Goal: Information Seeking & Learning: Learn about a topic

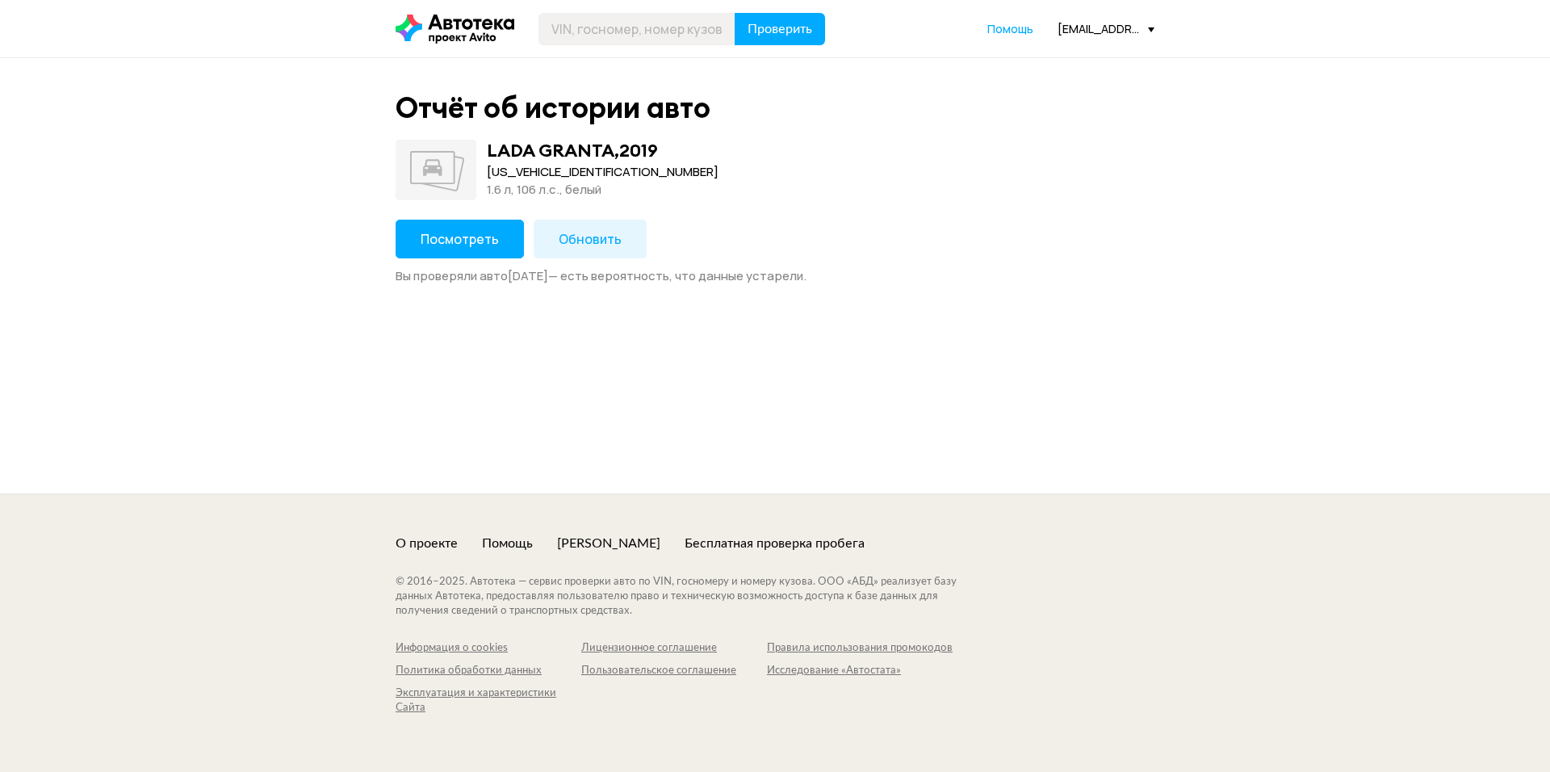
click at [457, 240] on span "Посмотреть" at bounding box center [459, 239] width 78 height 18
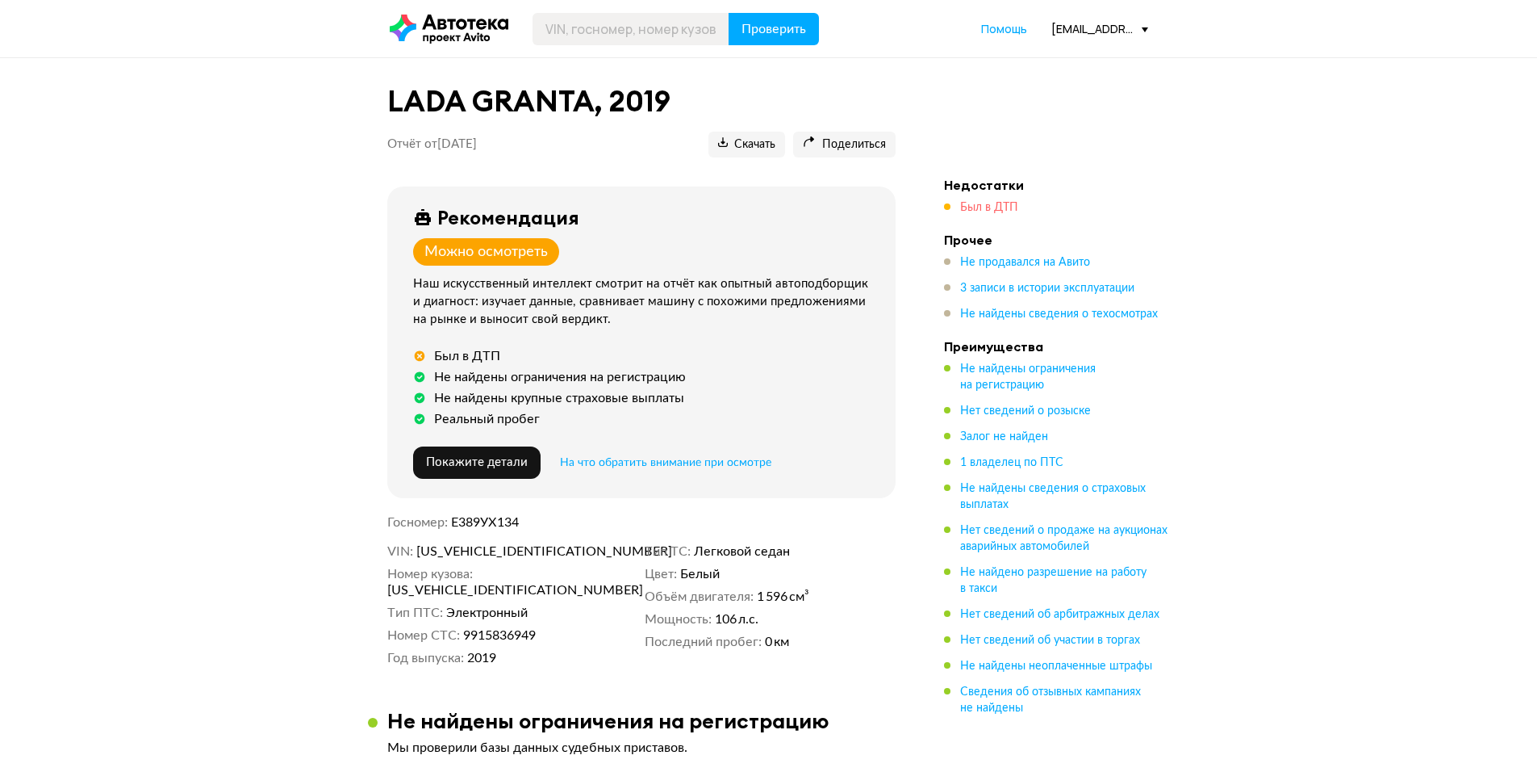
click at [984, 203] on span "Был в ДТП" at bounding box center [989, 207] width 58 height 11
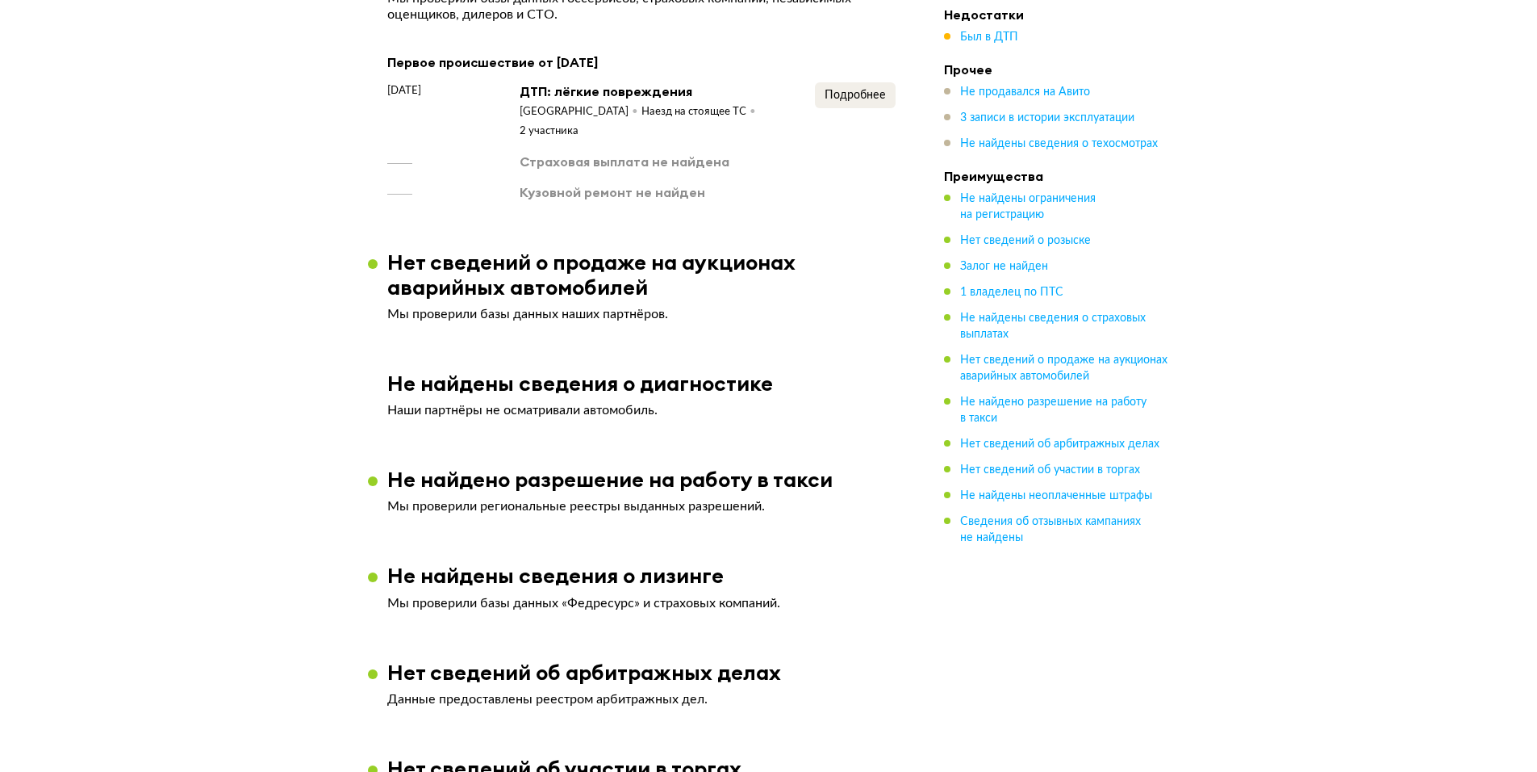
scroll to position [1239, 0]
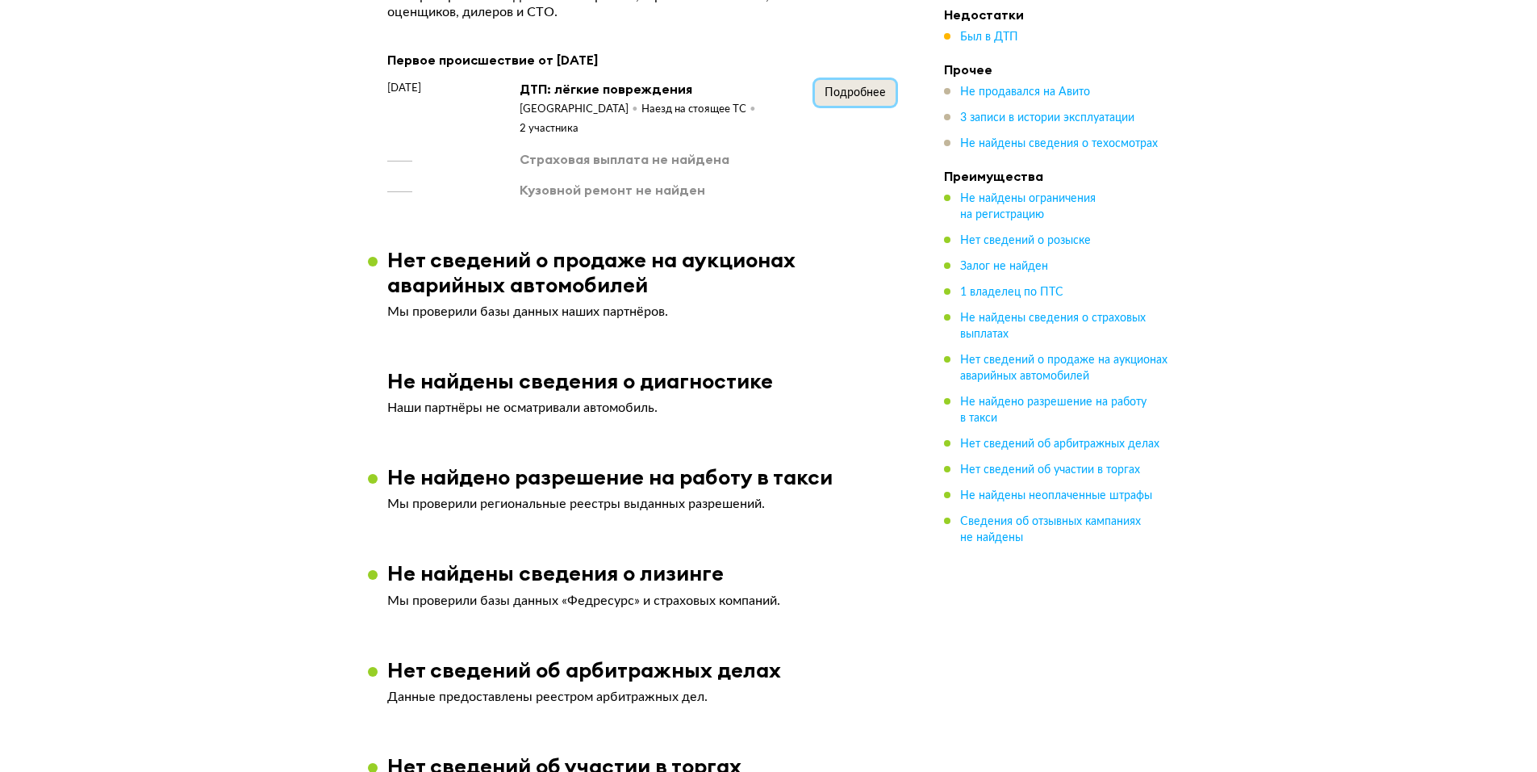
click at [864, 98] on span "Подробнее" at bounding box center [855, 92] width 61 height 11
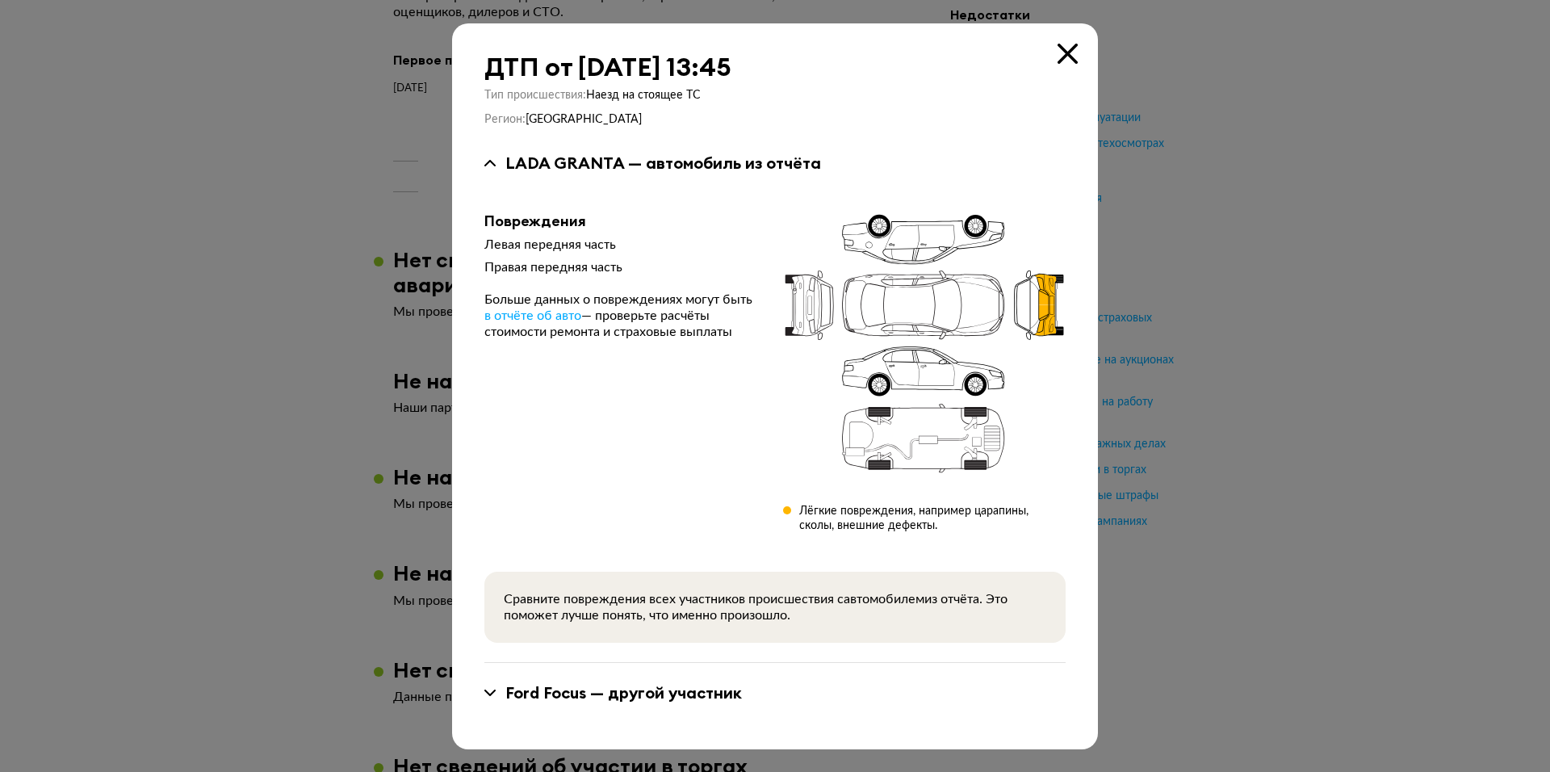
click at [1214, 138] on div at bounding box center [775, 386] width 1550 height 772
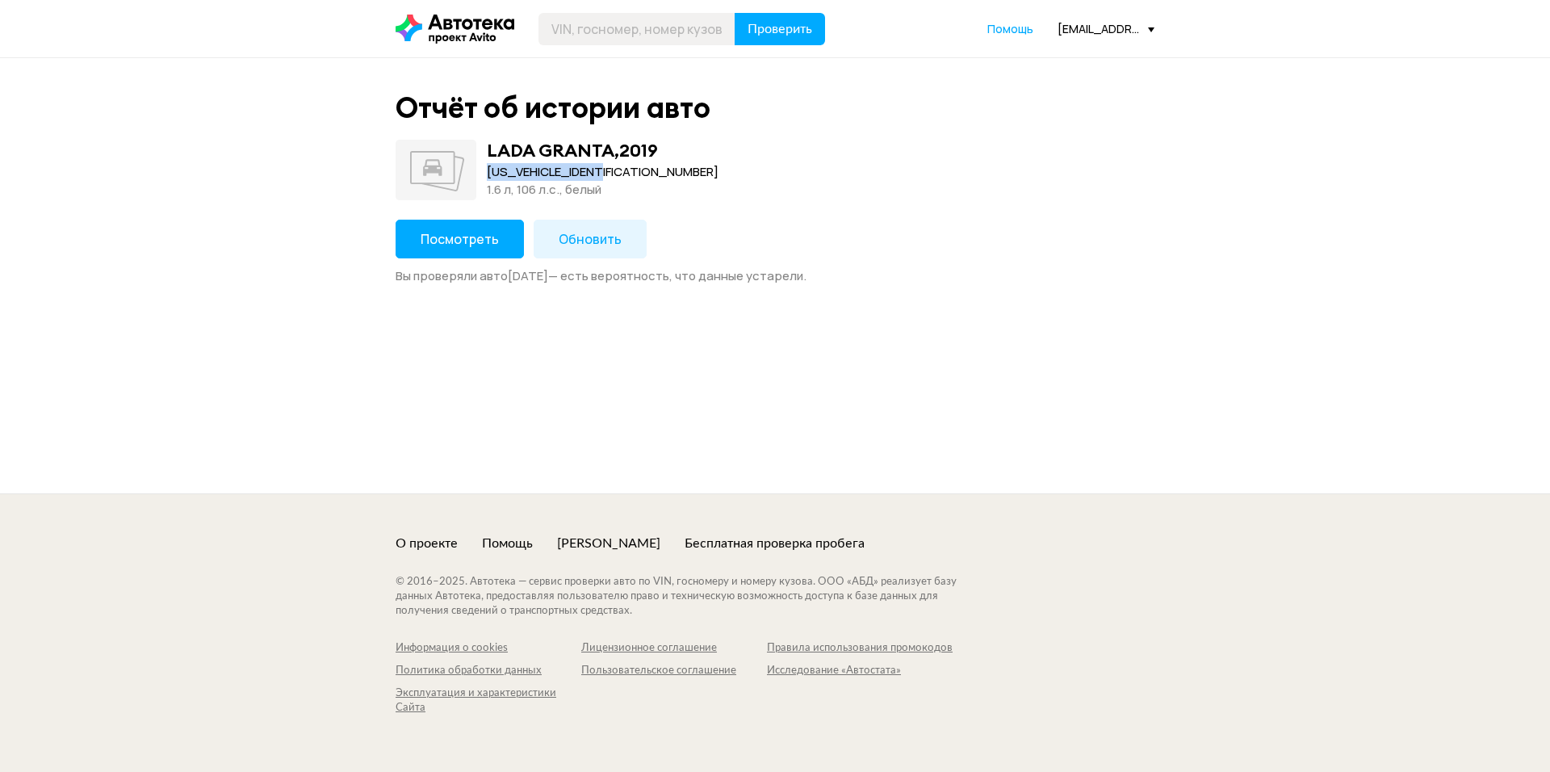
drag, startPoint x: 490, startPoint y: 168, endPoint x: 617, endPoint y: 168, distance: 127.5
click at [617, 168] on div "[US_VEHICLE_IDENTIFICATION_NUMBER]" at bounding box center [603, 172] width 232 height 18
copy div "[US_VEHICLE_IDENTIFICATION_NUMBER]"
click at [451, 224] on button "Посмотреть" at bounding box center [459, 239] width 128 height 39
